Goal: Task Accomplishment & Management: Complete application form

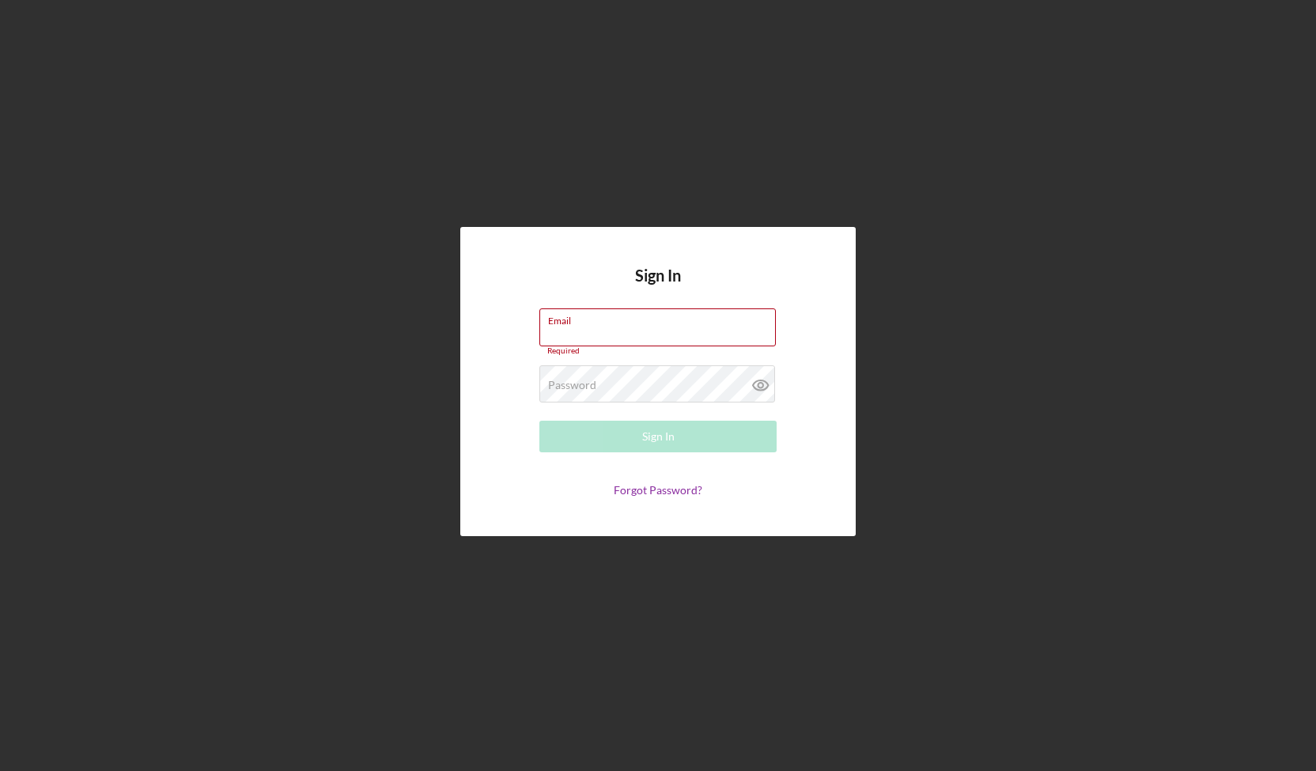
type input "[EMAIL_ADDRESS][DOMAIN_NAME]"
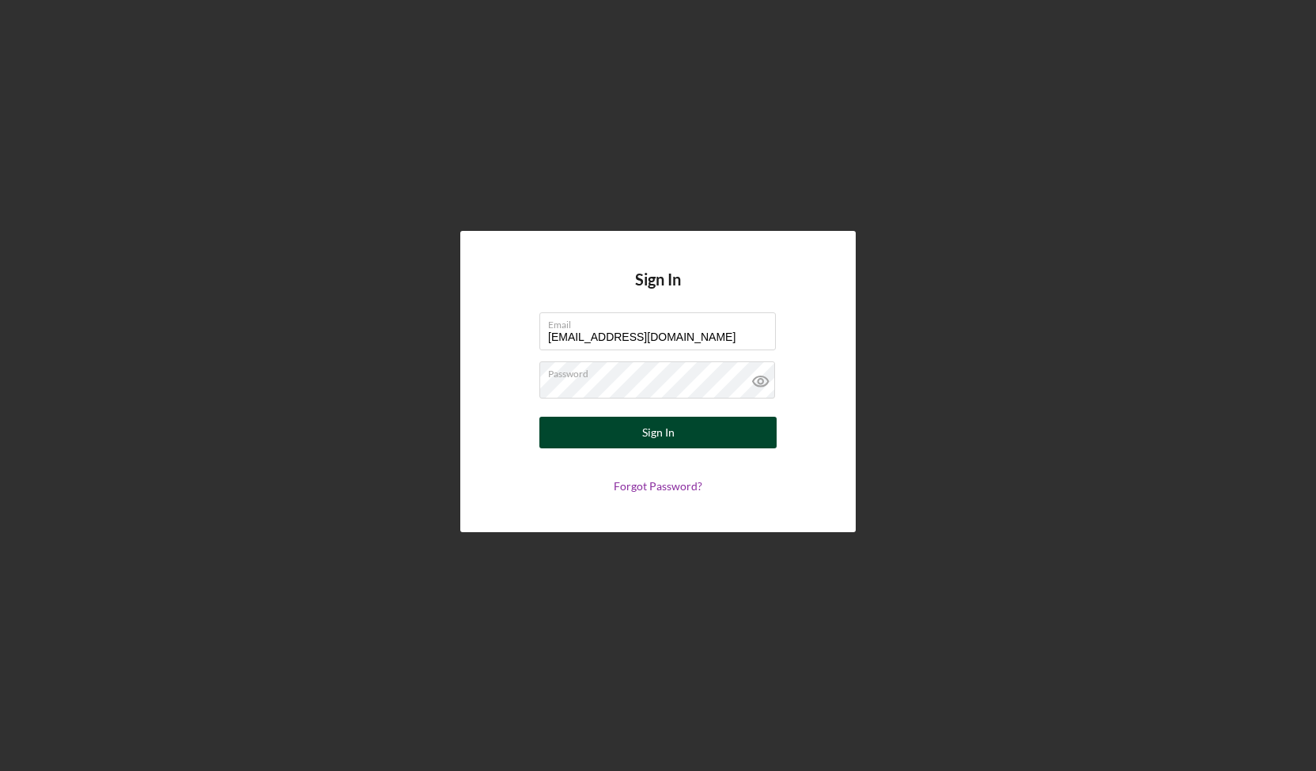
click at [636, 443] on button "Sign In" at bounding box center [658, 433] width 237 height 32
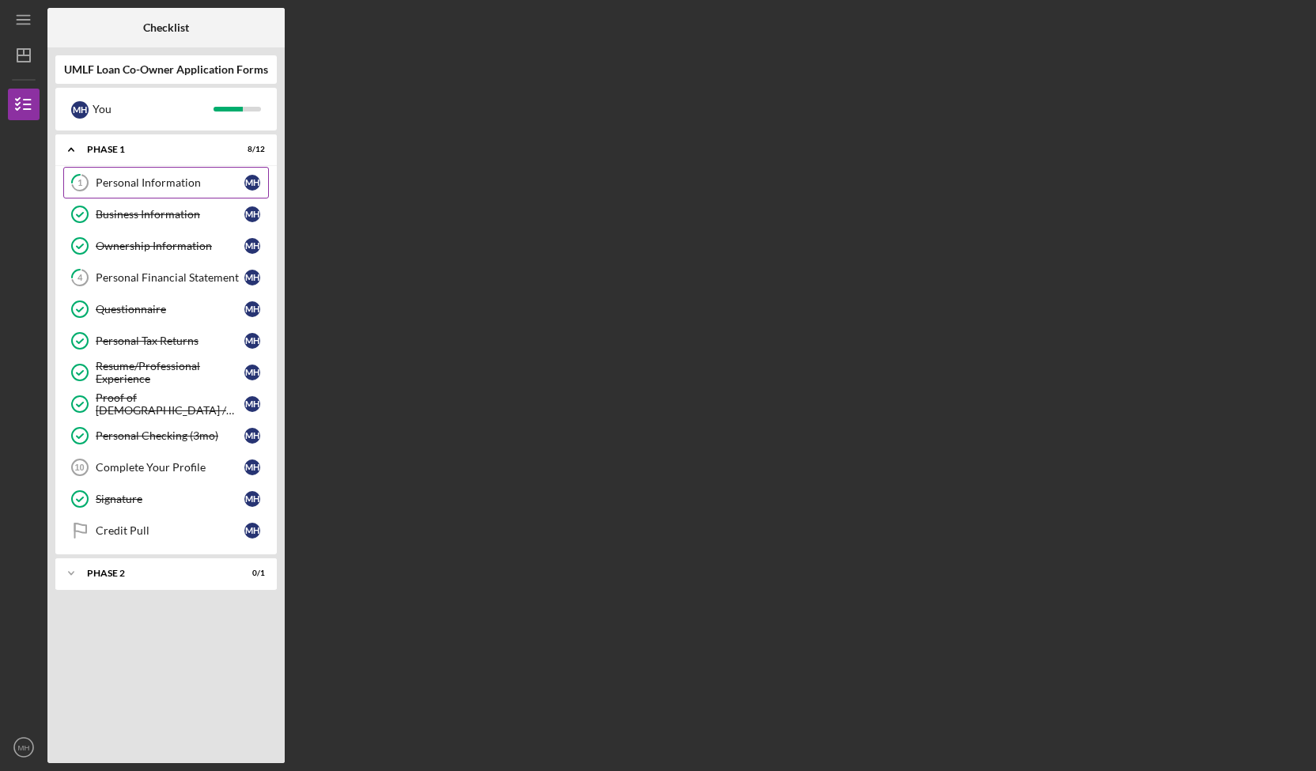
click at [160, 182] on div "Personal Information" at bounding box center [170, 182] width 149 height 13
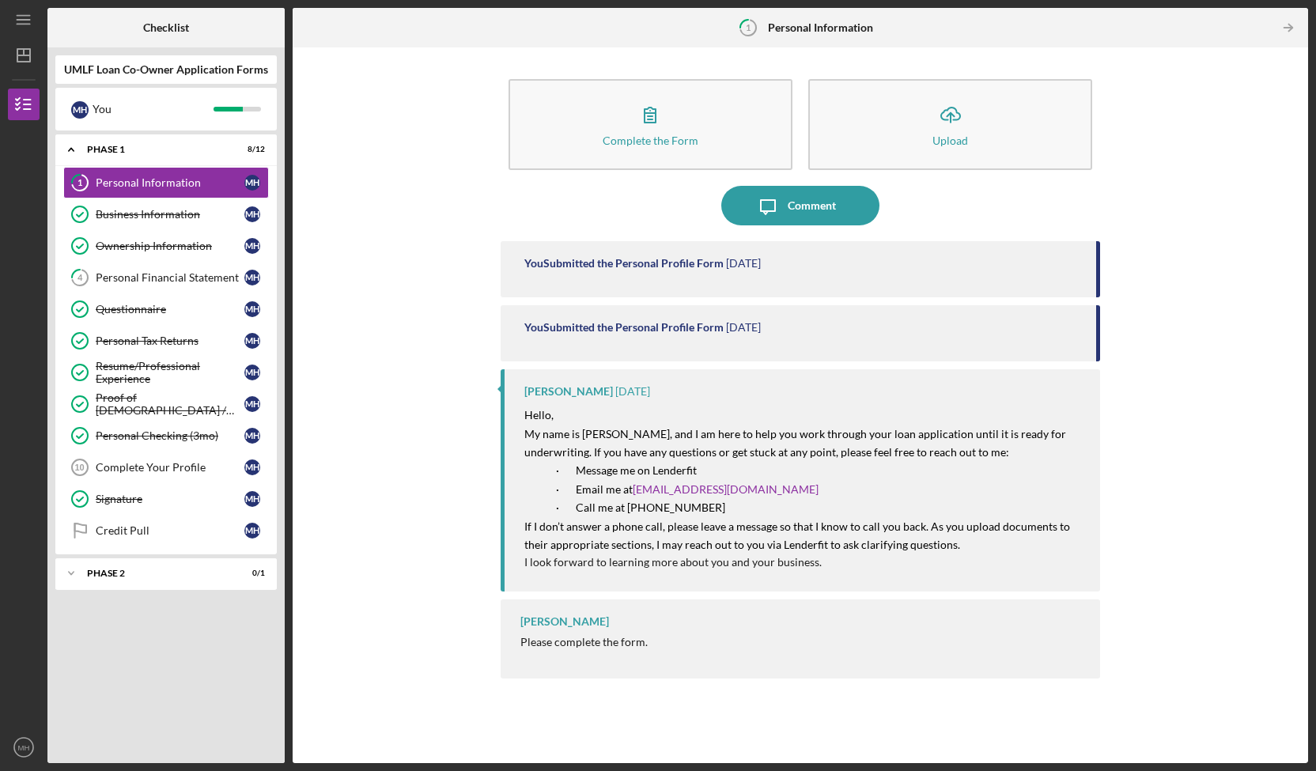
click at [653, 266] on div "You Submitted the Personal Profile Form" at bounding box center [624, 263] width 199 height 13
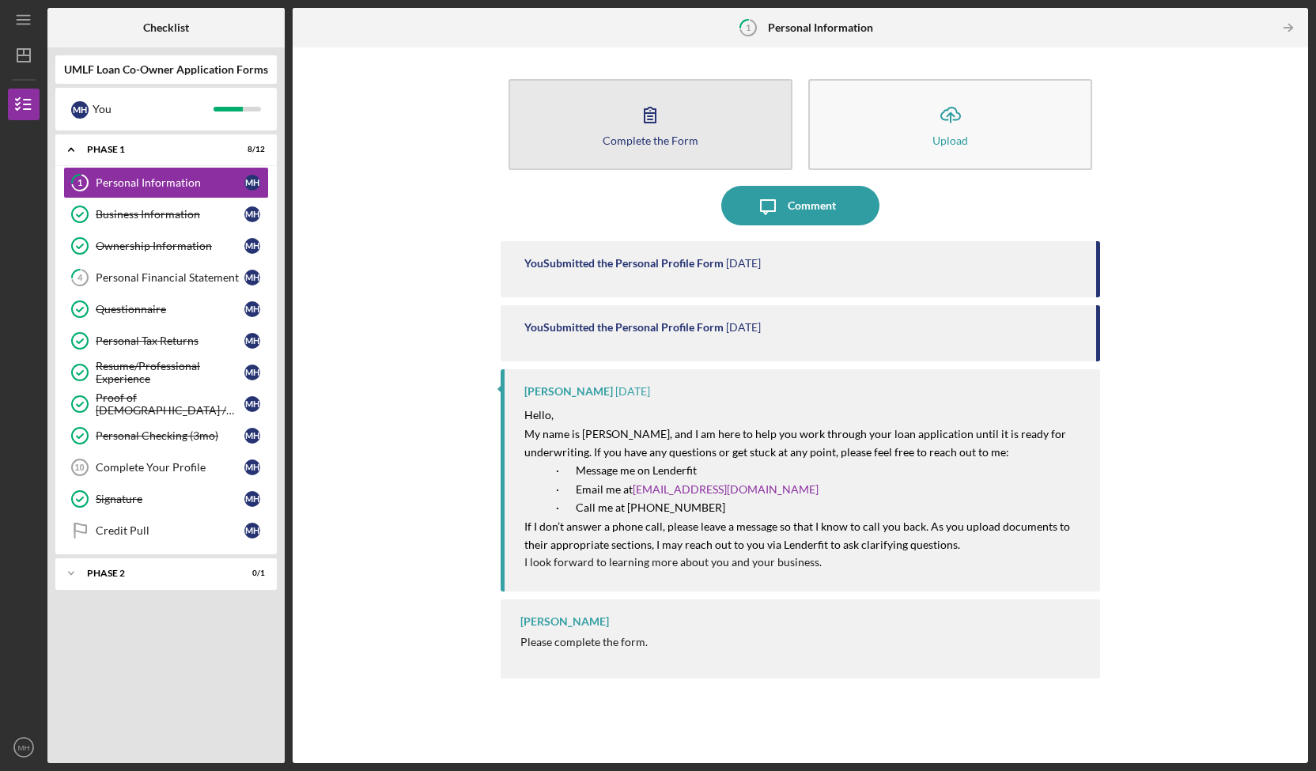
click at [663, 121] on icon "button" at bounding box center [651, 115] width 40 height 40
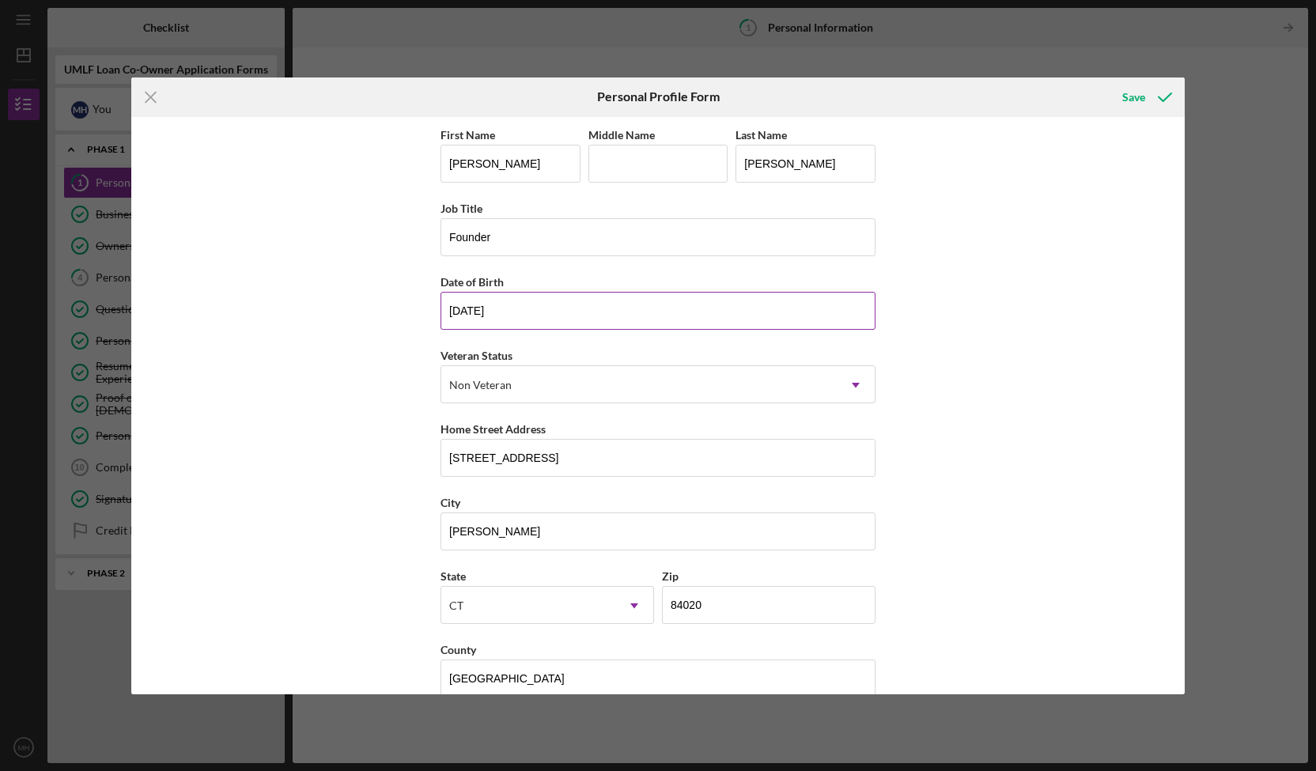
scroll to position [23, 0]
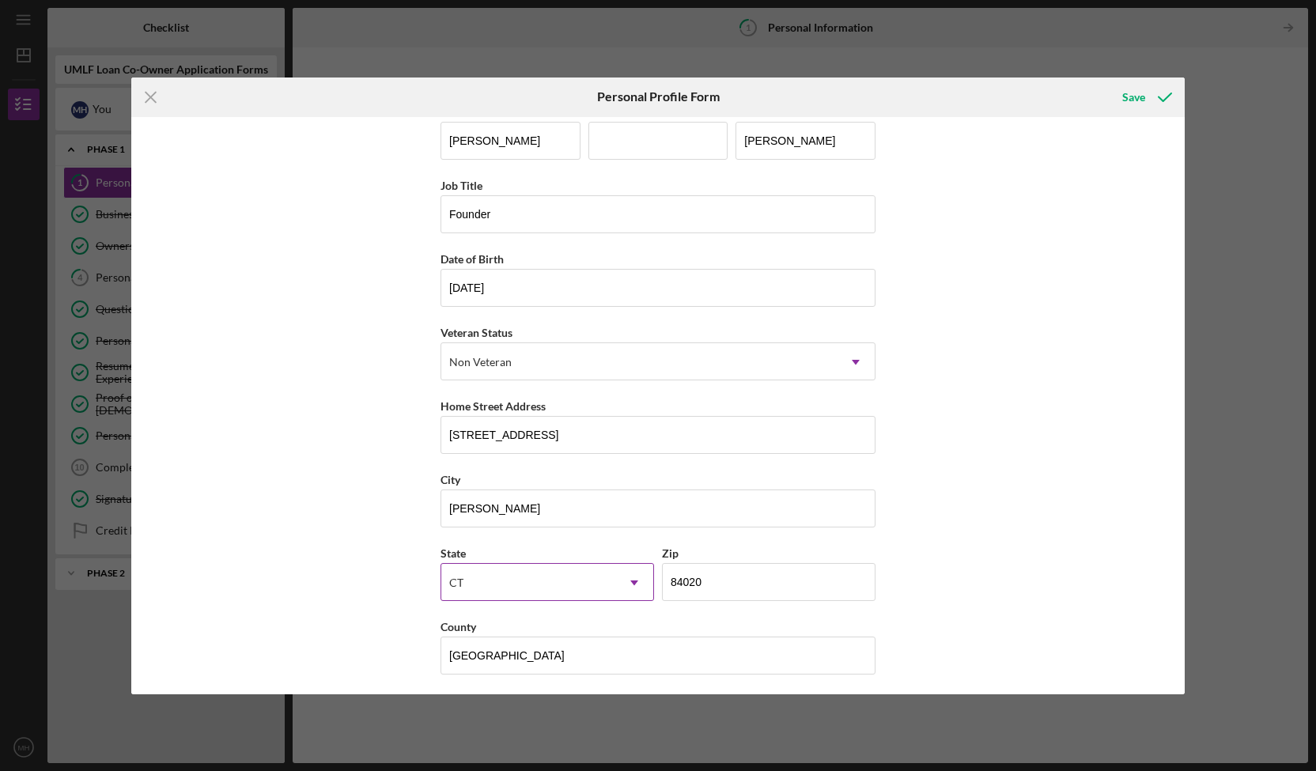
click at [483, 581] on div "CT" at bounding box center [528, 583] width 174 height 36
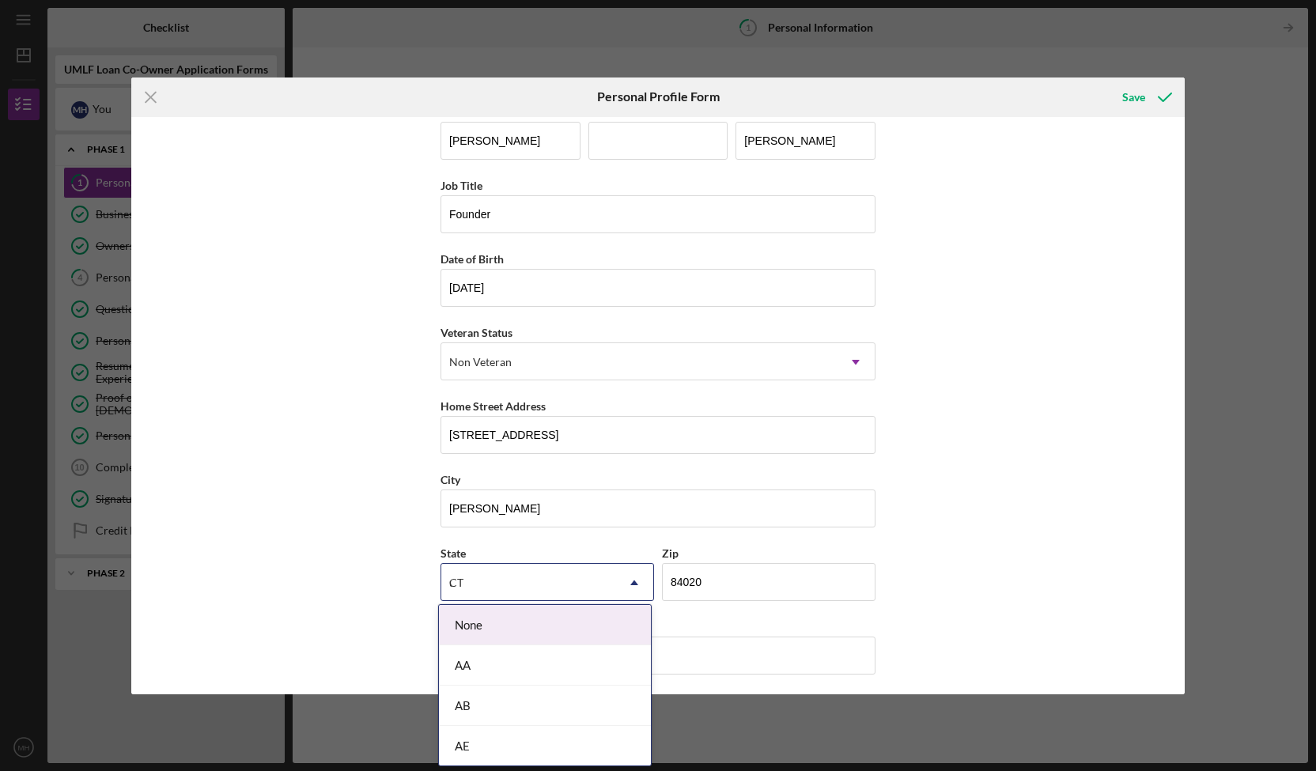
type input "ut"
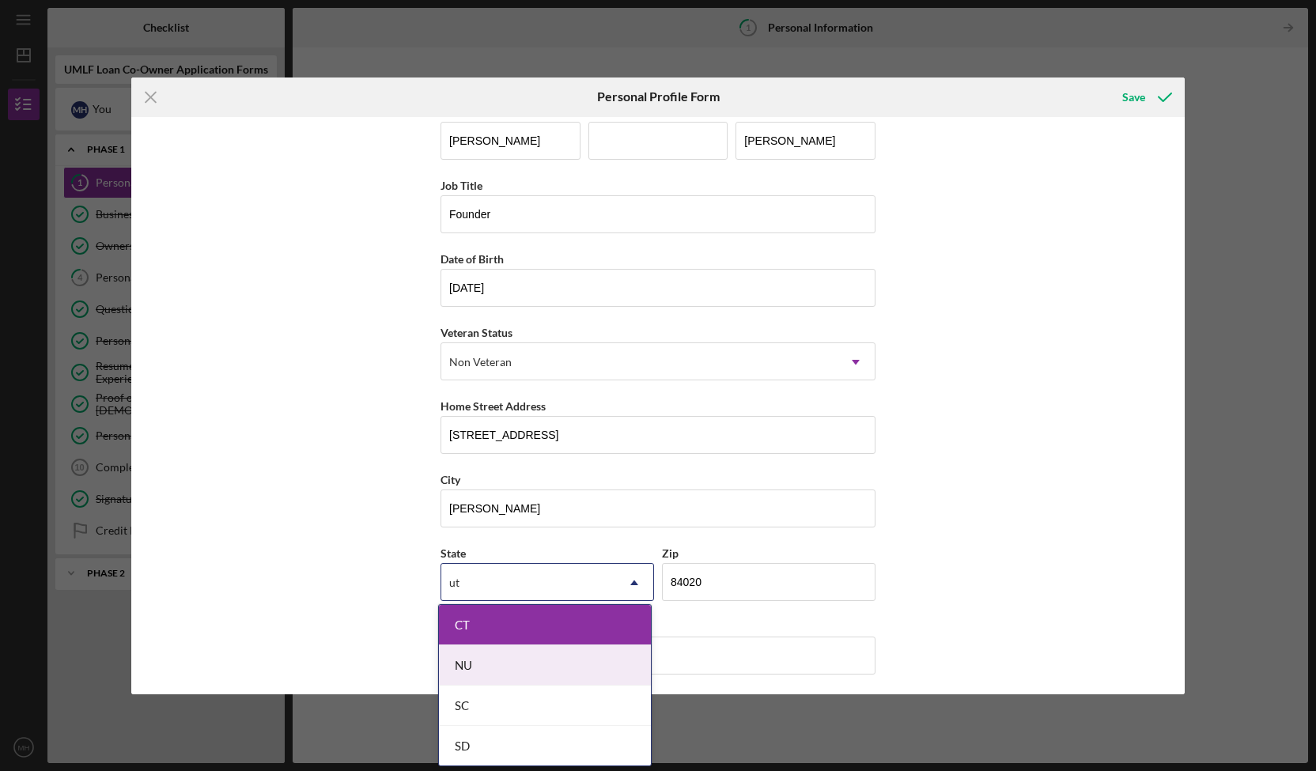
scroll to position [40, 0]
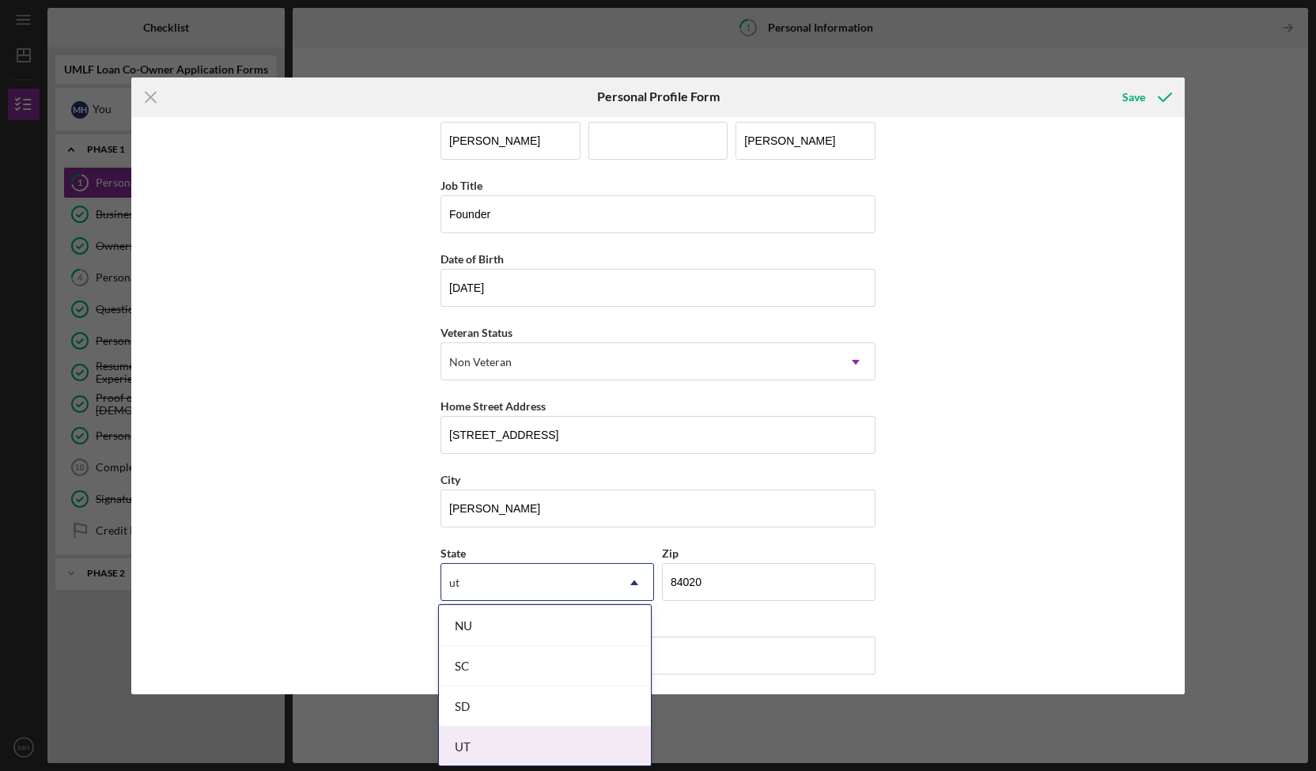
click at [467, 742] on div "UT" at bounding box center [545, 747] width 212 height 40
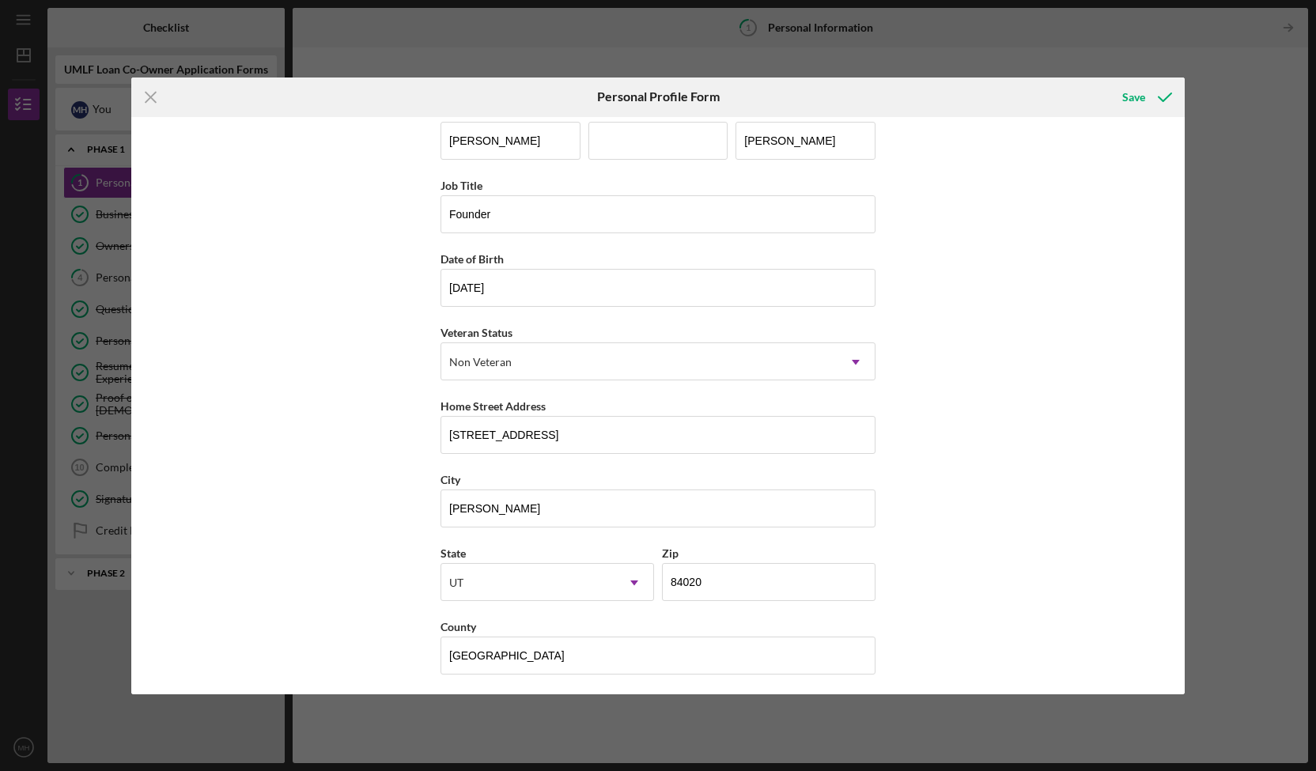
click at [945, 557] on div "First Name [PERSON_NAME] Middle Name Last Name [PERSON_NAME] Job Title Founder …" at bounding box center [657, 406] width 1053 height 578
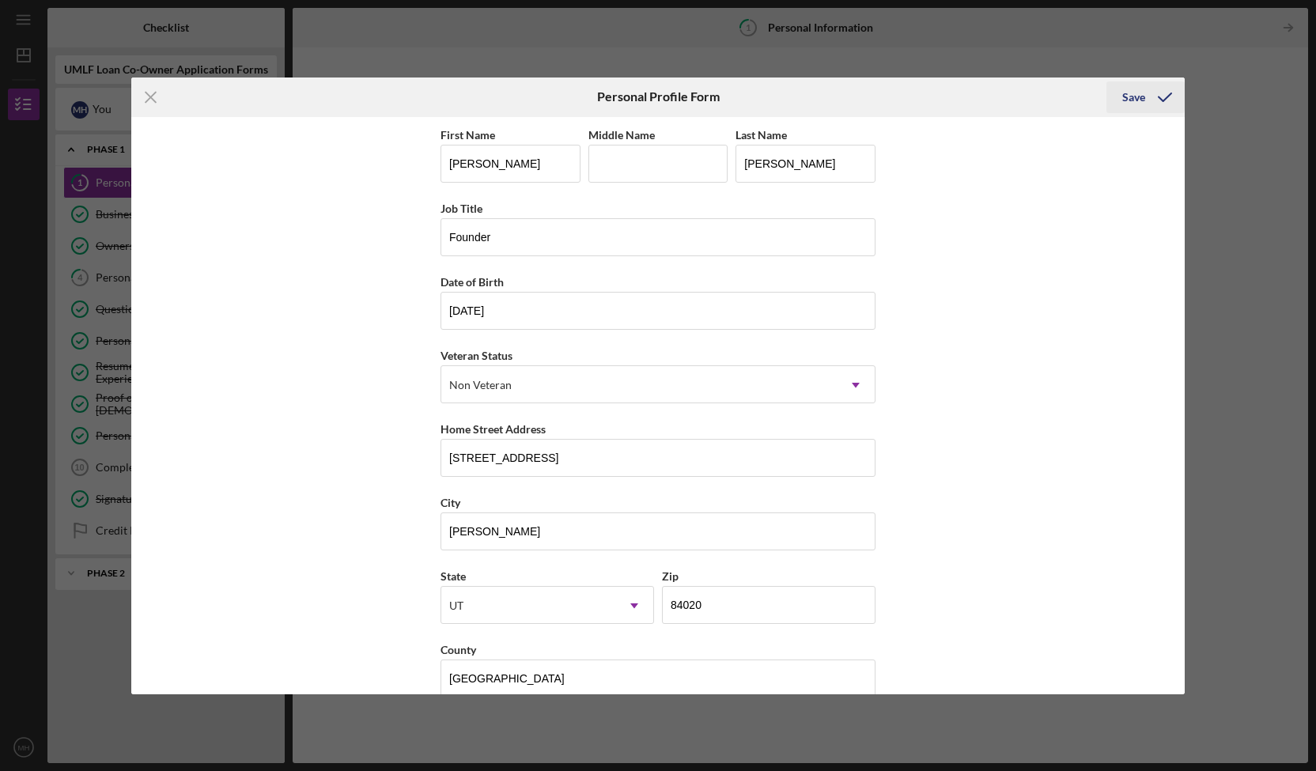
click at [1144, 96] on button "Save" at bounding box center [1146, 97] width 78 height 32
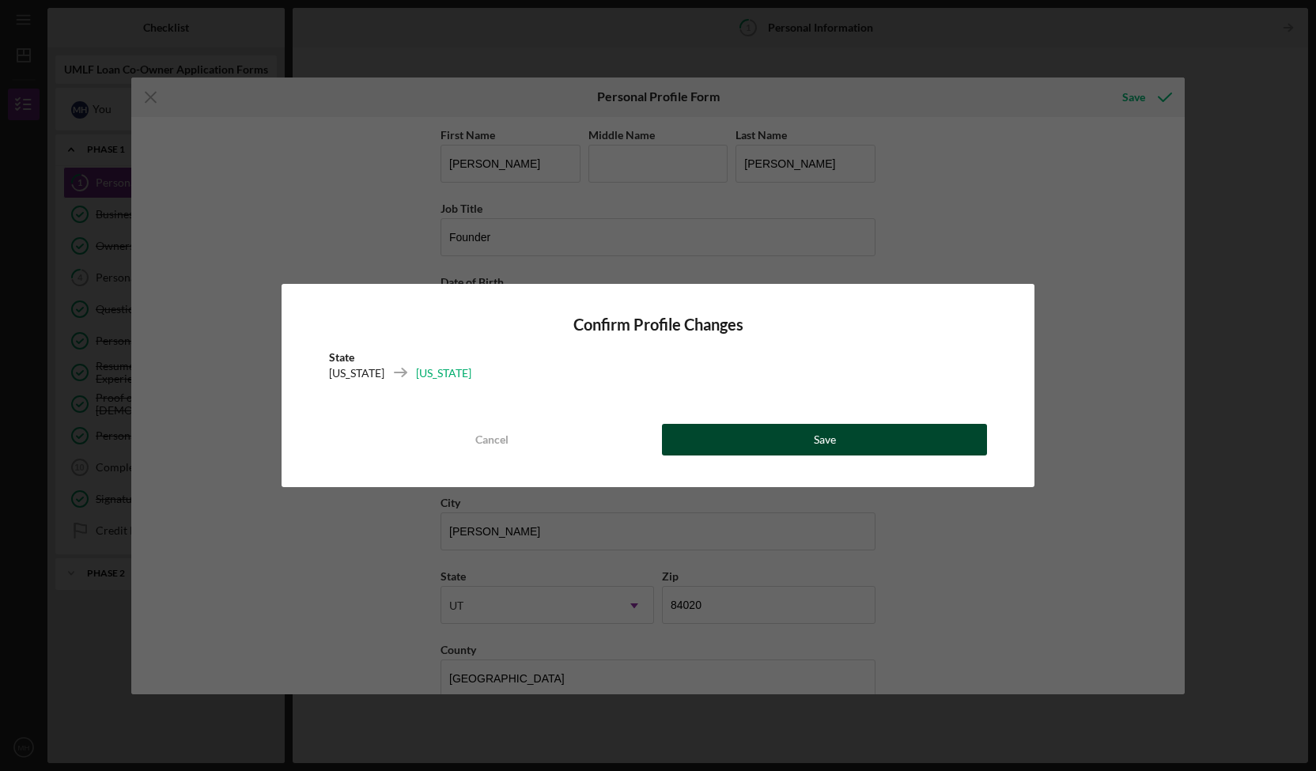
click at [753, 442] on button "Save" at bounding box center [824, 440] width 325 height 32
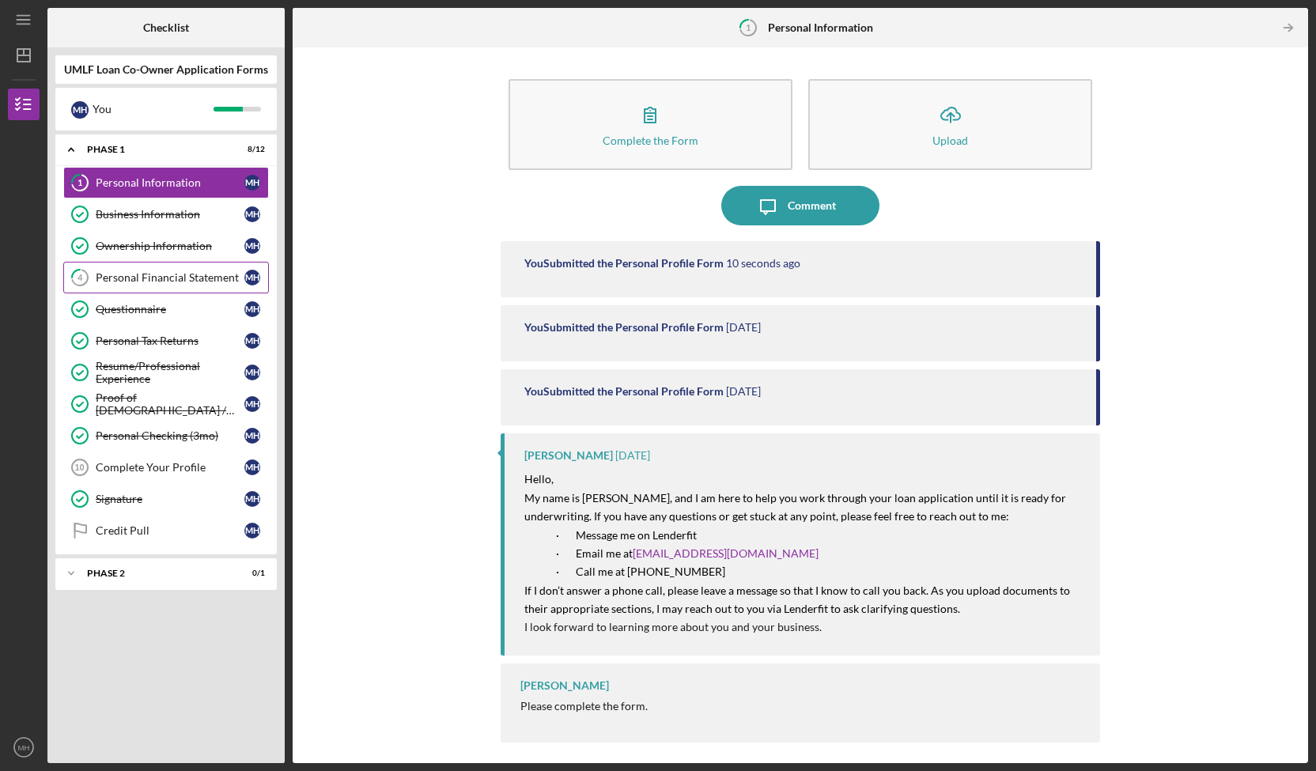
click at [165, 275] on div "Personal Financial Statement" at bounding box center [170, 277] width 149 height 13
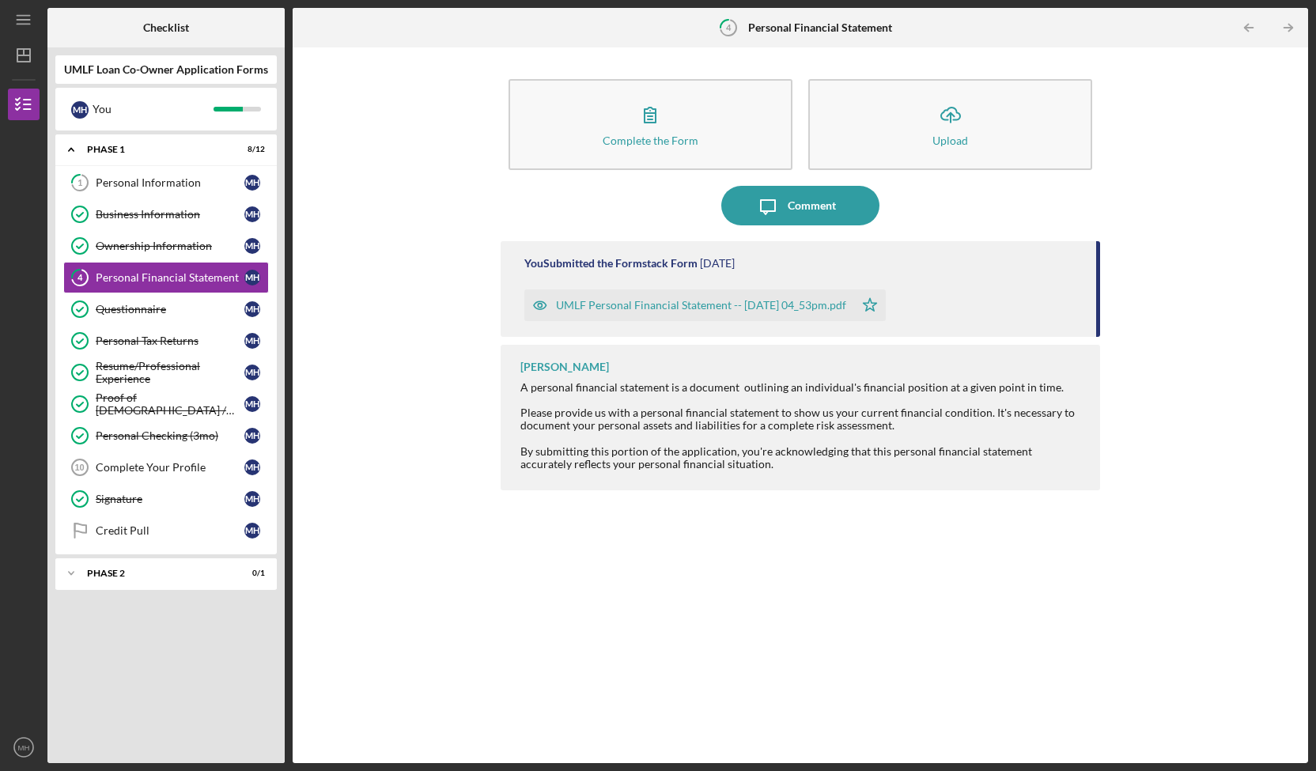
click at [622, 305] on div "UMLF Personal Financial Statement -- [DATE] 04_53pm.pdf" at bounding box center [701, 305] width 290 height 13
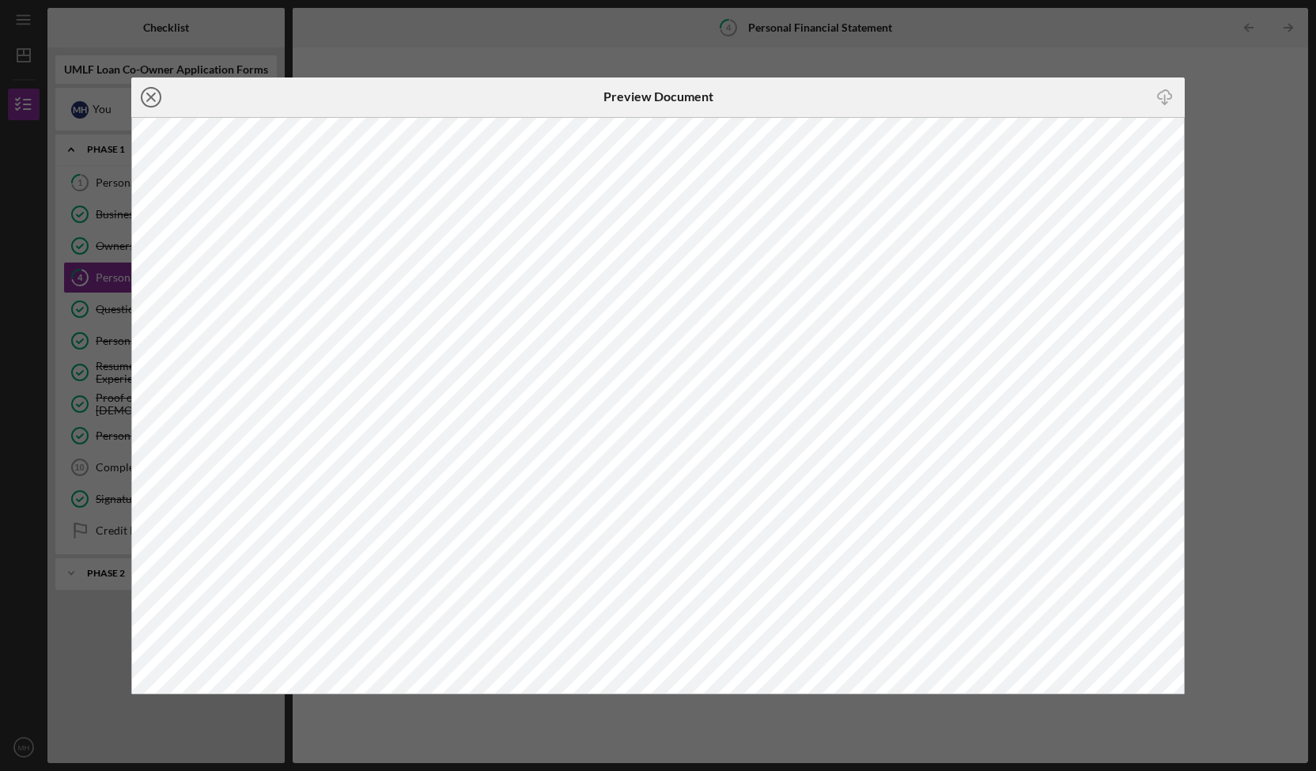
click at [155, 94] on line at bounding box center [151, 97] width 8 height 8
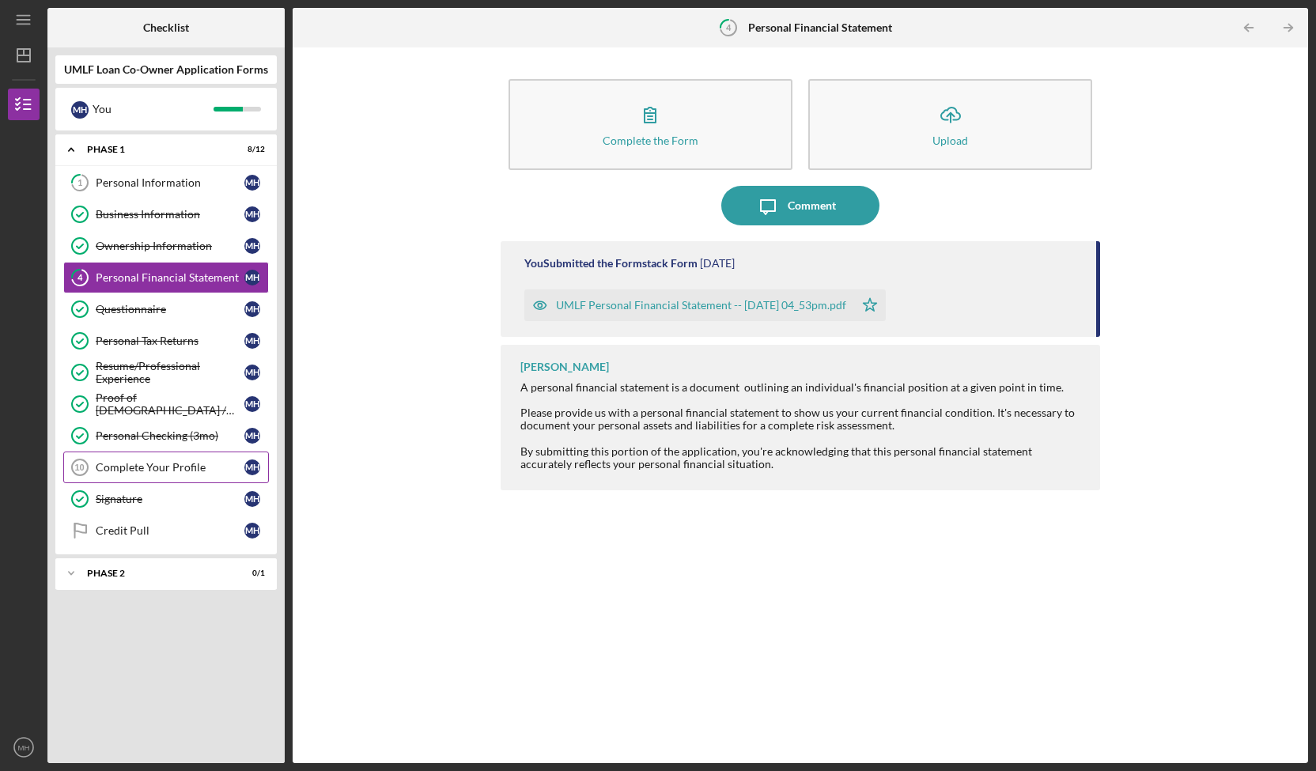
click at [128, 461] on div "Complete Your Profile" at bounding box center [170, 467] width 149 height 13
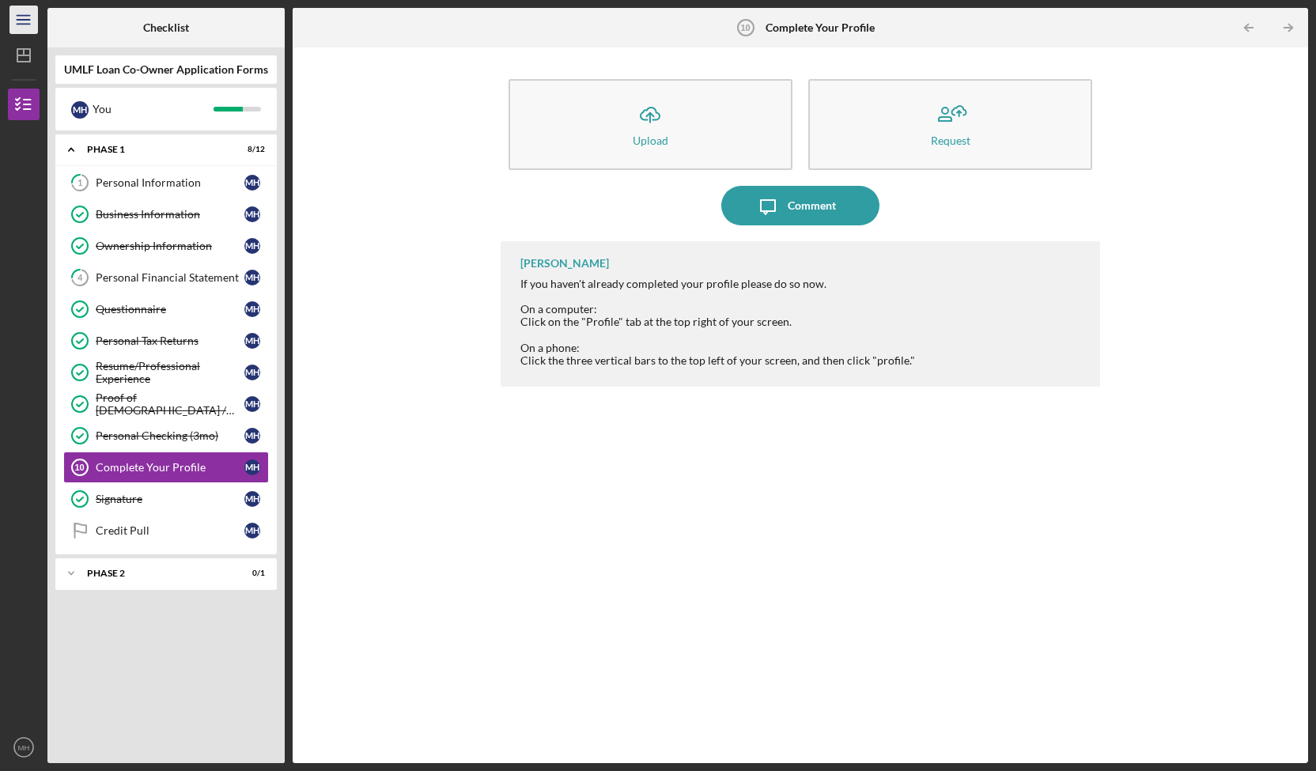
click at [18, 18] on icon "Icon/Menu" at bounding box center [24, 20] width 36 height 36
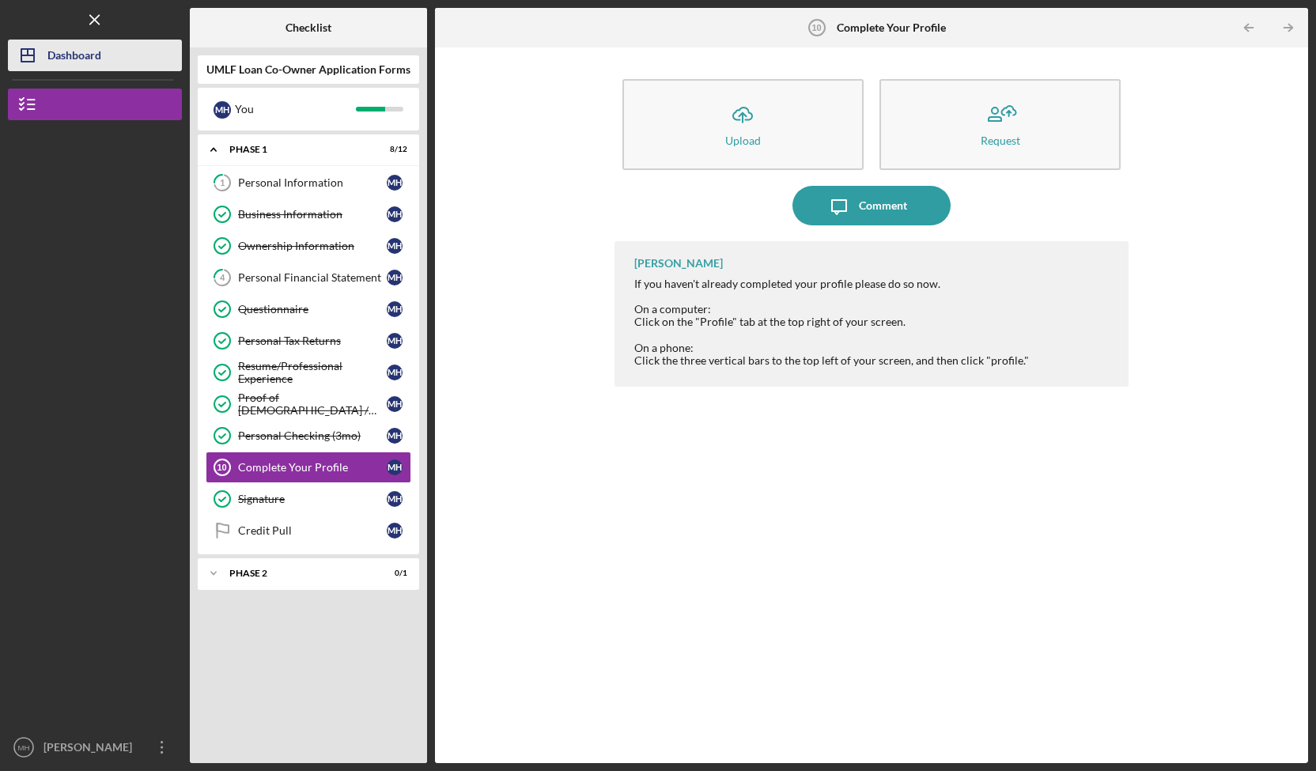
click at [32, 68] on icon "Icon/Dashboard" at bounding box center [28, 56] width 40 height 40
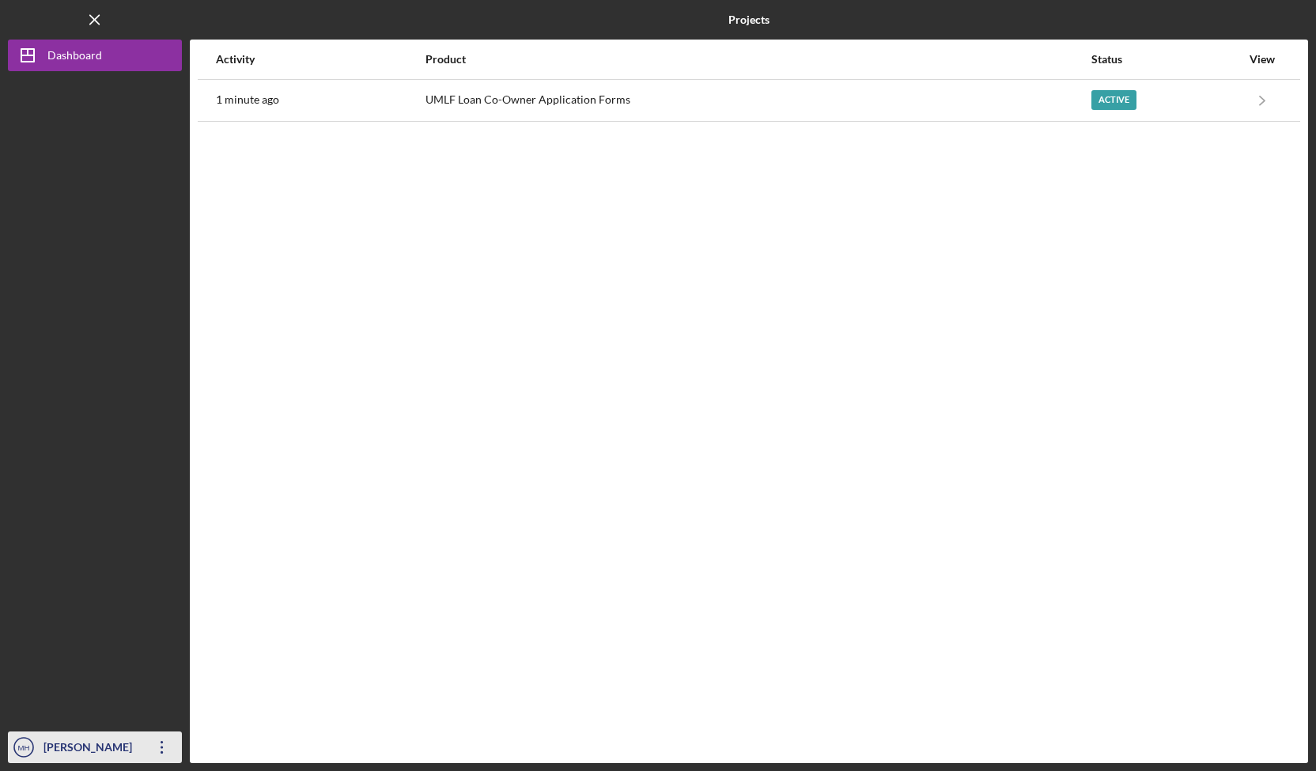
click at [155, 748] on icon "Icon/Overflow" at bounding box center [162, 748] width 40 height 40
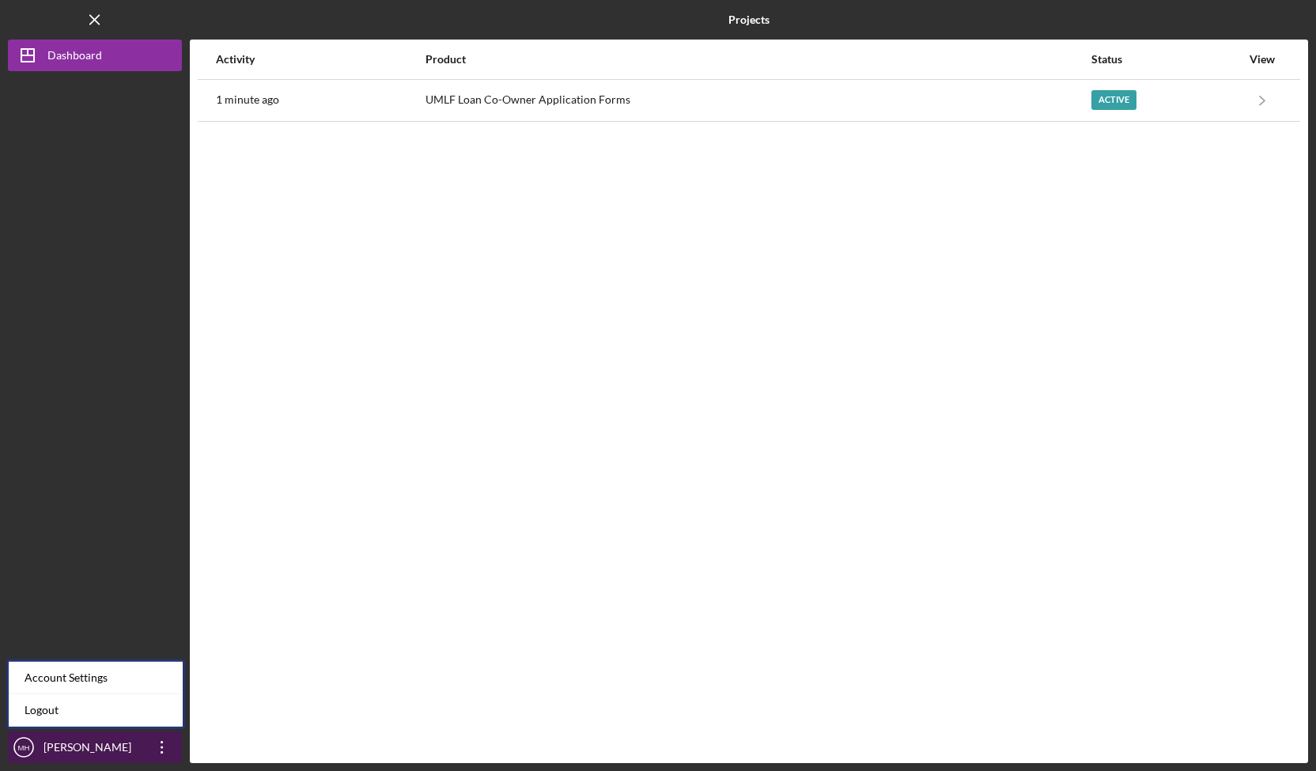
click at [74, 755] on div "[PERSON_NAME]" at bounding box center [91, 750] width 103 height 36
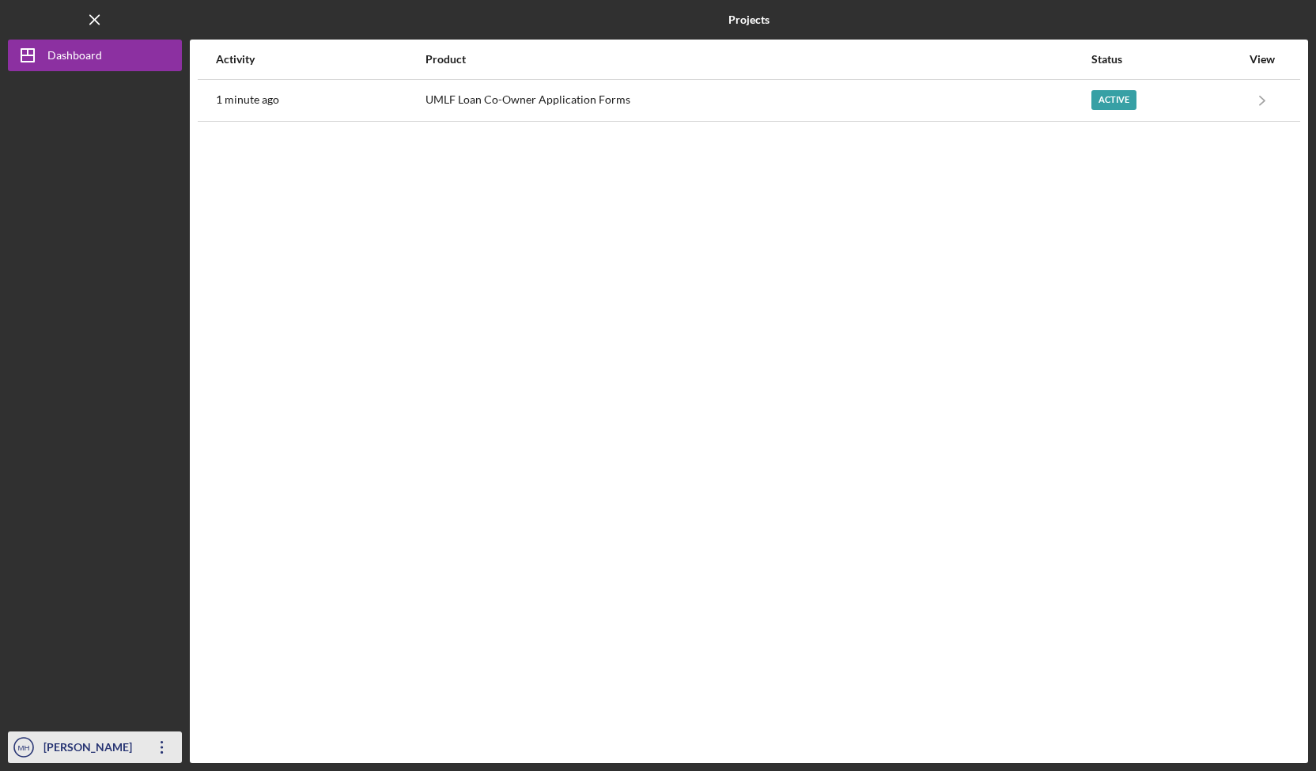
click at [74, 755] on div "[PERSON_NAME]" at bounding box center [91, 750] width 103 height 36
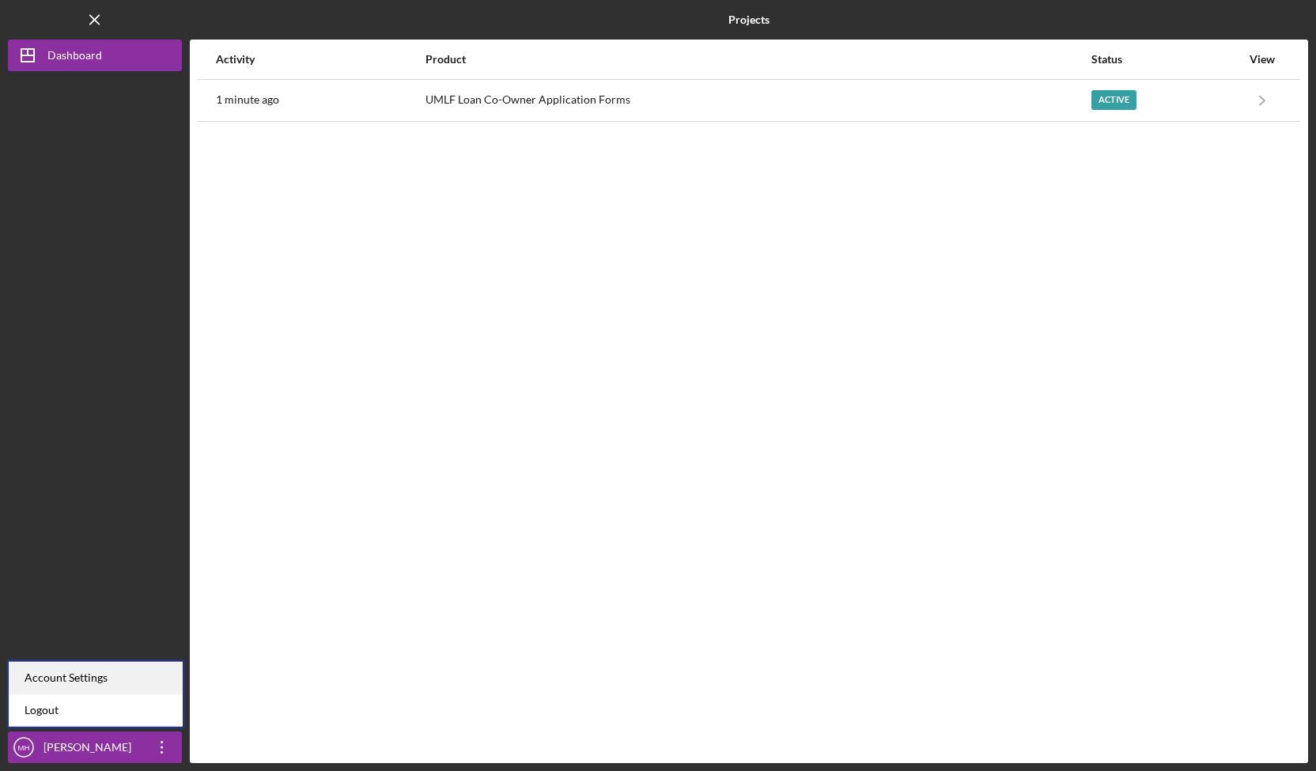
click at [78, 683] on div "Account Settings" at bounding box center [96, 678] width 174 height 32
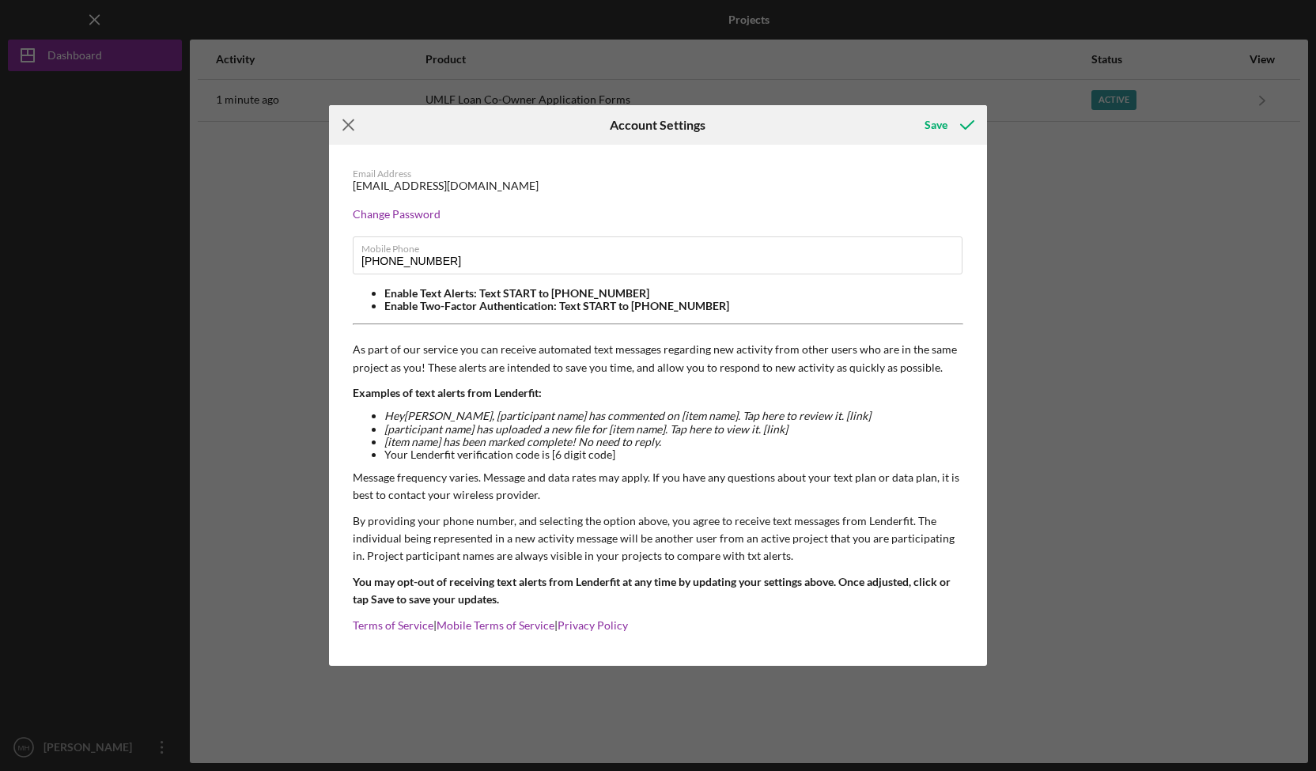
click at [349, 124] on line at bounding box center [348, 125] width 10 height 10
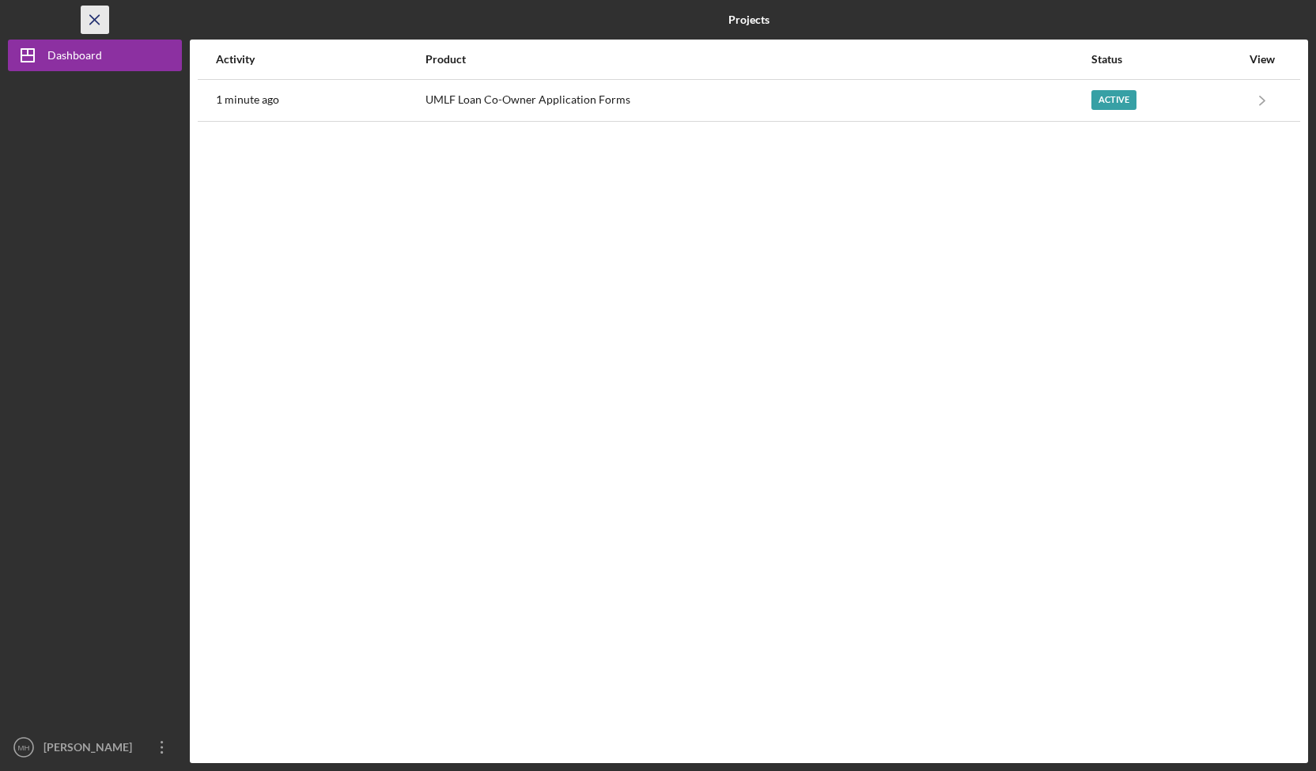
click at [103, 26] on icon "Icon/Menu Close" at bounding box center [96, 20] width 36 height 36
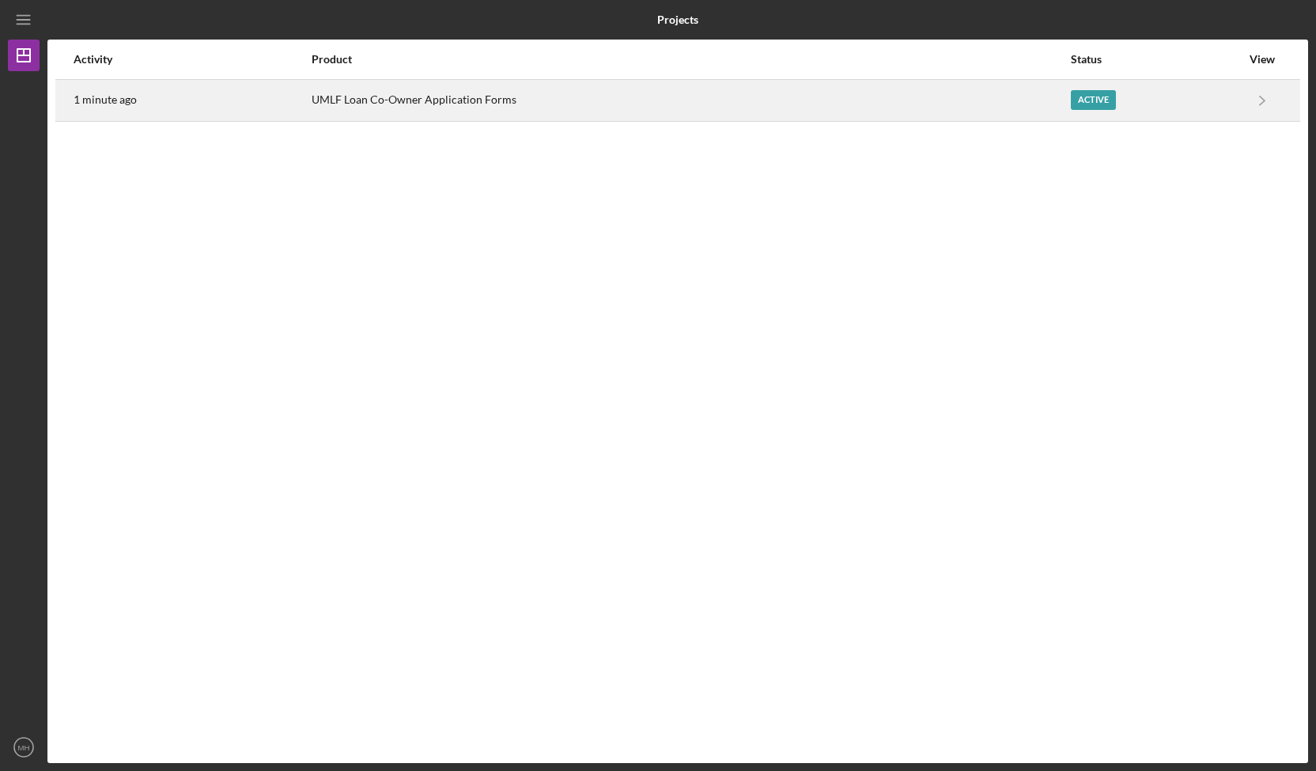
click at [1077, 100] on div "Active" at bounding box center [1093, 100] width 45 height 20
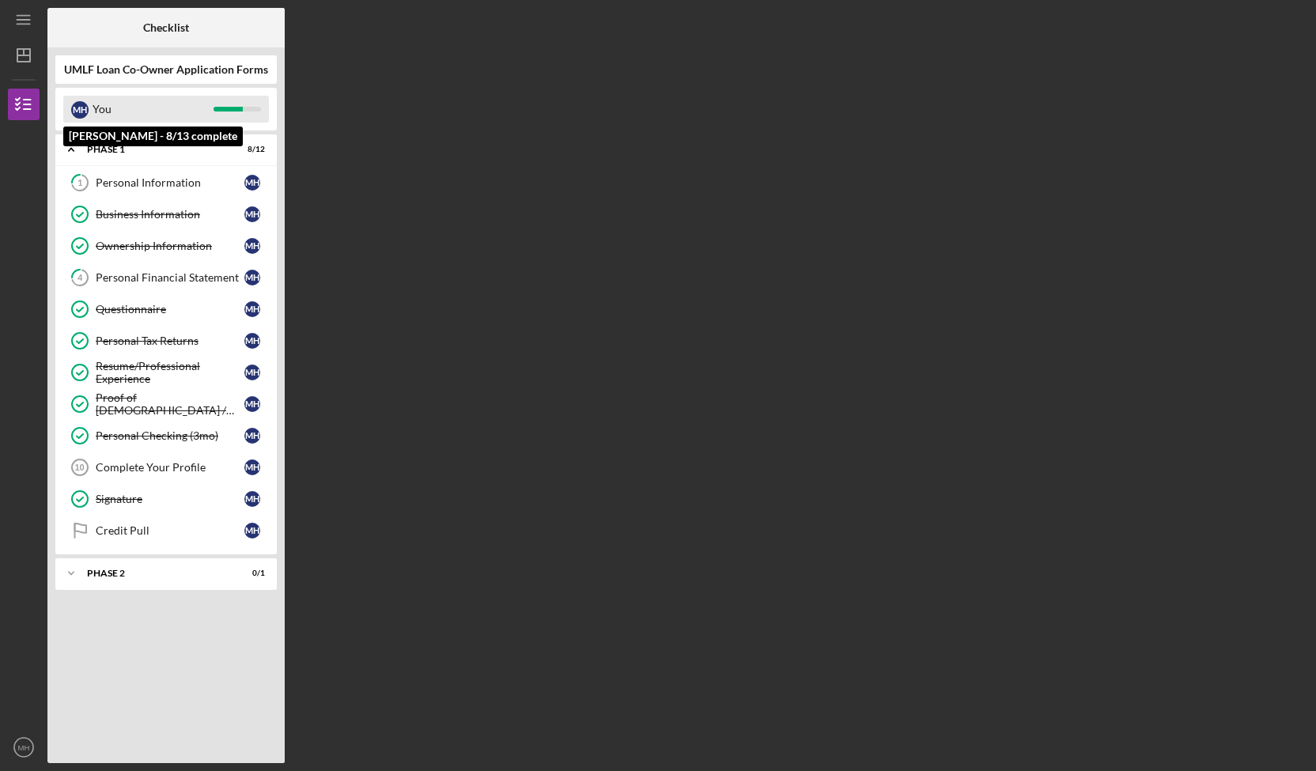
click at [108, 112] on div "You" at bounding box center [153, 109] width 121 height 27
click at [165, 467] on div "Complete Your Profile" at bounding box center [170, 467] width 149 height 13
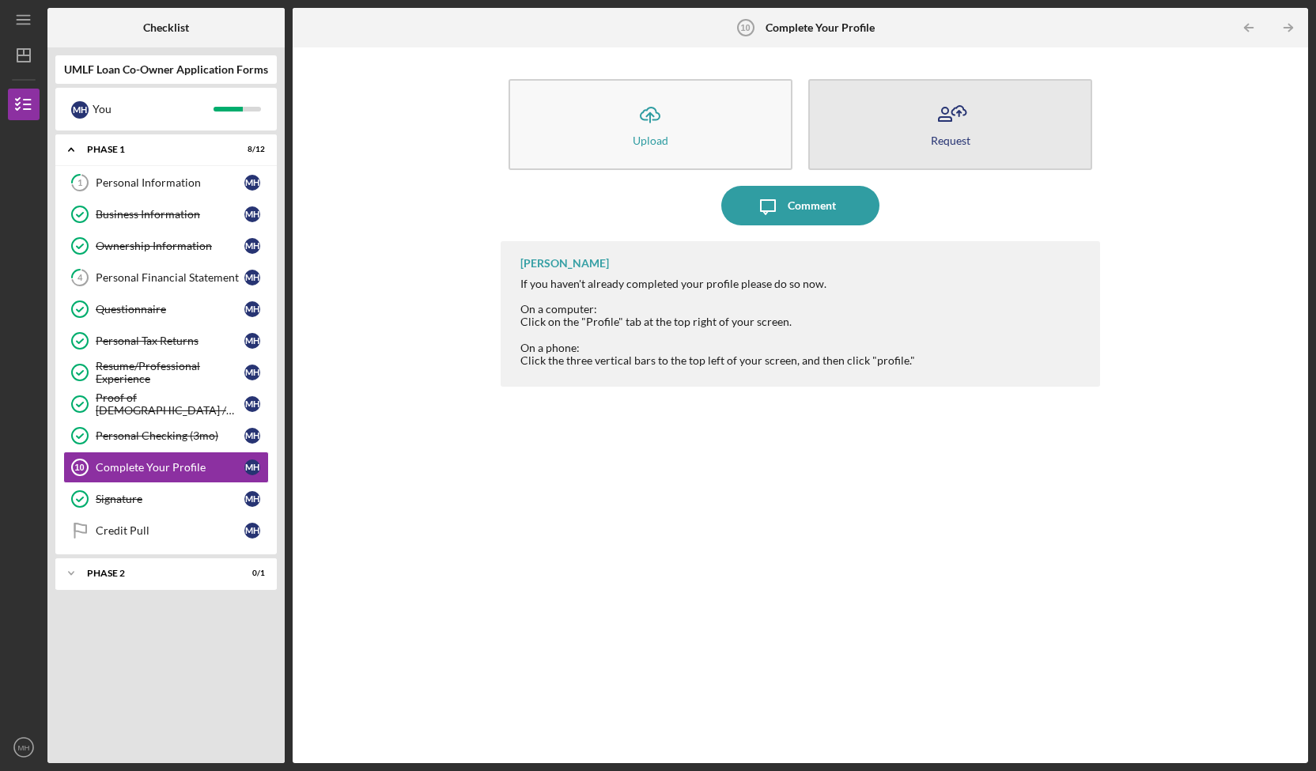
click at [895, 108] on button "Request" at bounding box center [951, 124] width 284 height 91
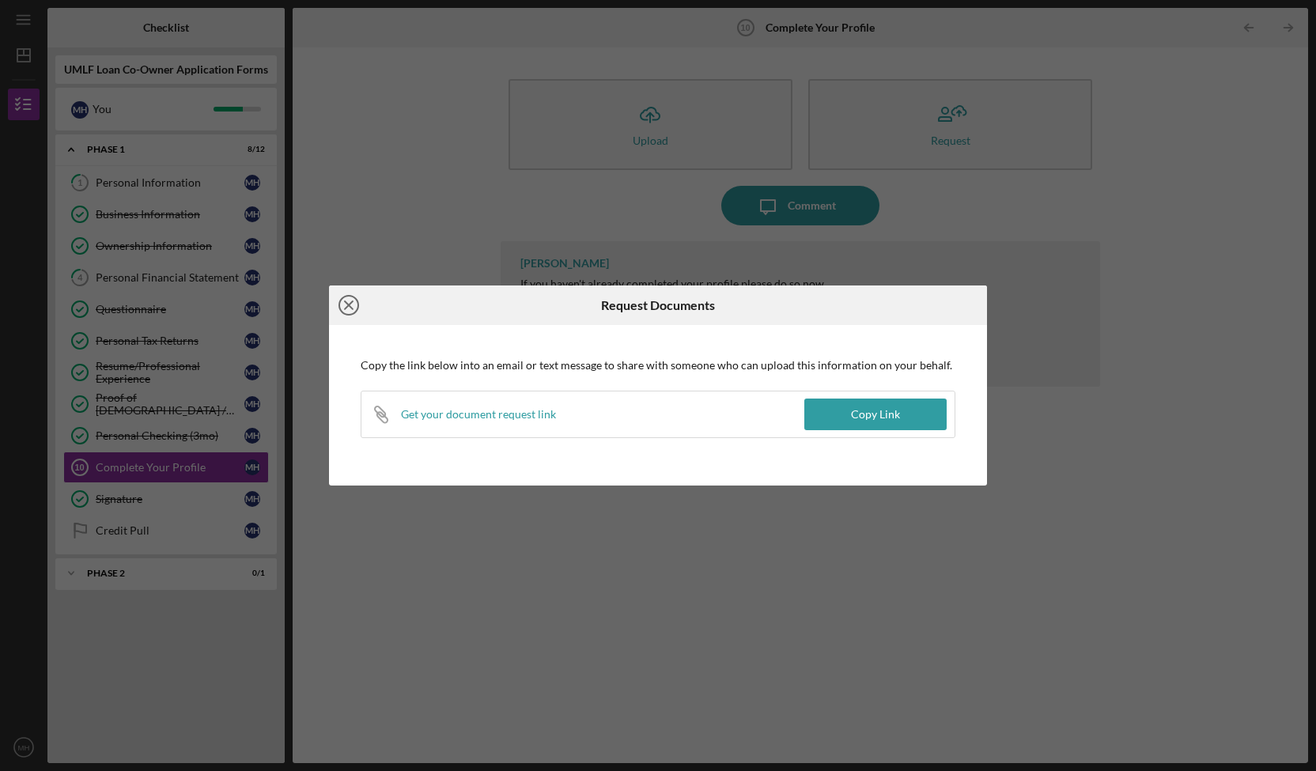
click at [350, 313] on icon "Icon/Close" at bounding box center [349, 306] width 40 height 40
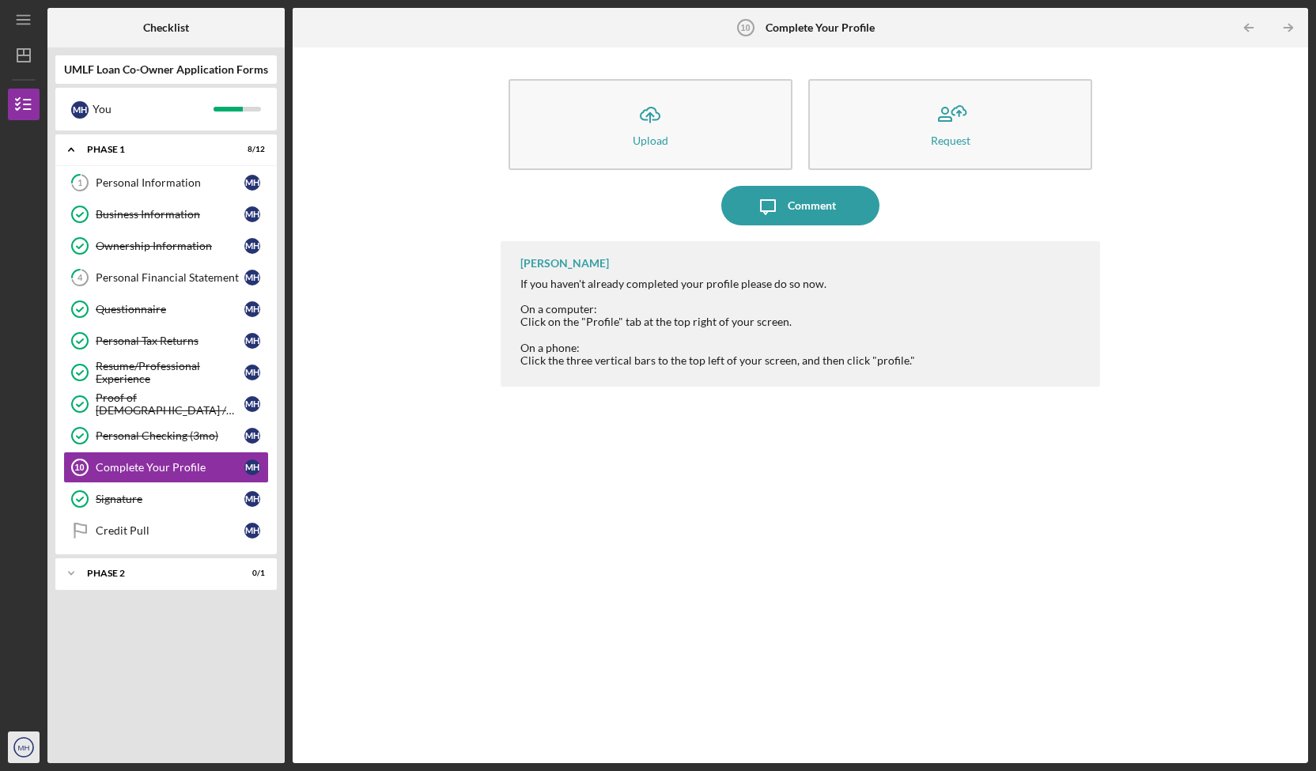
click at [19, 751] on text "MH" at bounding box center [24, 748] width 12 height 9
click at [13, 317] on div at bounding box center [24, 273] width 32 height 306
click at [323, 294] on div "Icon/Upload Upload Request Icon/Message Comment [PERSON_NAME] If you haven't al…" at bounding box center [801, 405] width 1000 height 700
